Goal: Download file/media

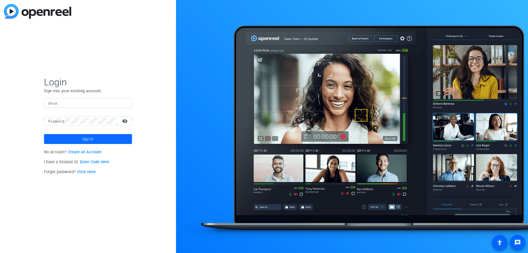
type input "[EMAIL_ADDRESS][DOMAIN_NAME]"
click at [116, 139] on span at bounding box center [88, 138] width 88 height 13
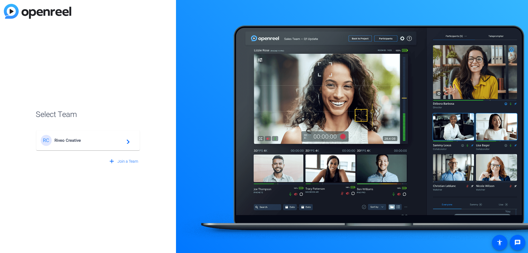
click at [99, 138] on span "Riveo Creative" at bounding box center [88, 140] width 69 height 5
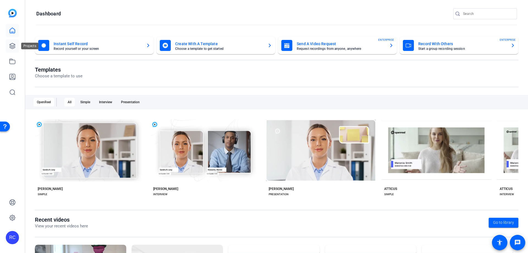
click at [13, 50] on link at bounding box center [12, 45] width 13 height 13
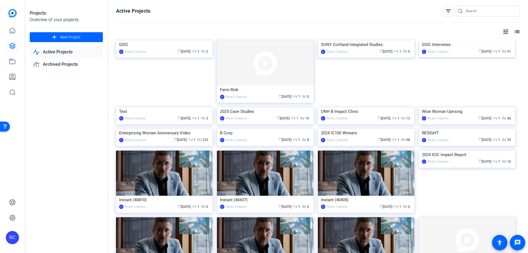
click at [480, 40] on img at bounding box center [467, 40] width 97 height 0
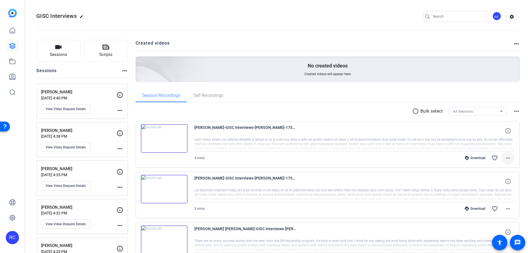
click at [505, 158] on mat-icon "more_horiz" at bounding box center [508, 158] width 7 height 7
click at [498, 182] on span "Download MP4" at bounding box center [490, 183] width 33 height 7
click at [505, 212] on span at bounding box center [507, 208] width 13 height 13
click at [489, 156] on span "Download MP4" at bounding box center [490, 156] width 33 height 7
